Goal: Information Seeking & Learning: Learn about a topic

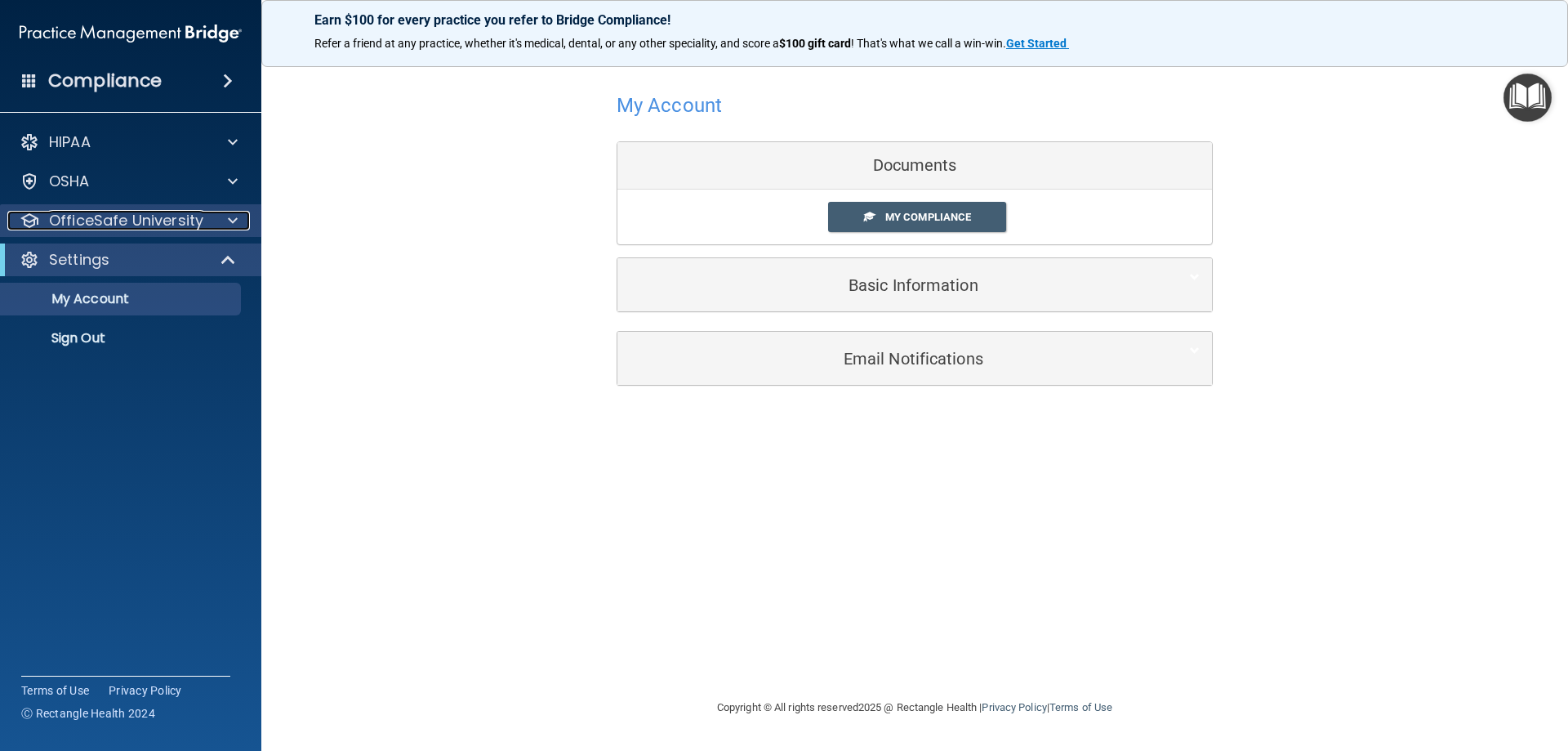
click at [185, 217] on p "OfficeSafe University" at bounding box center [126, 220] width 154 height 20
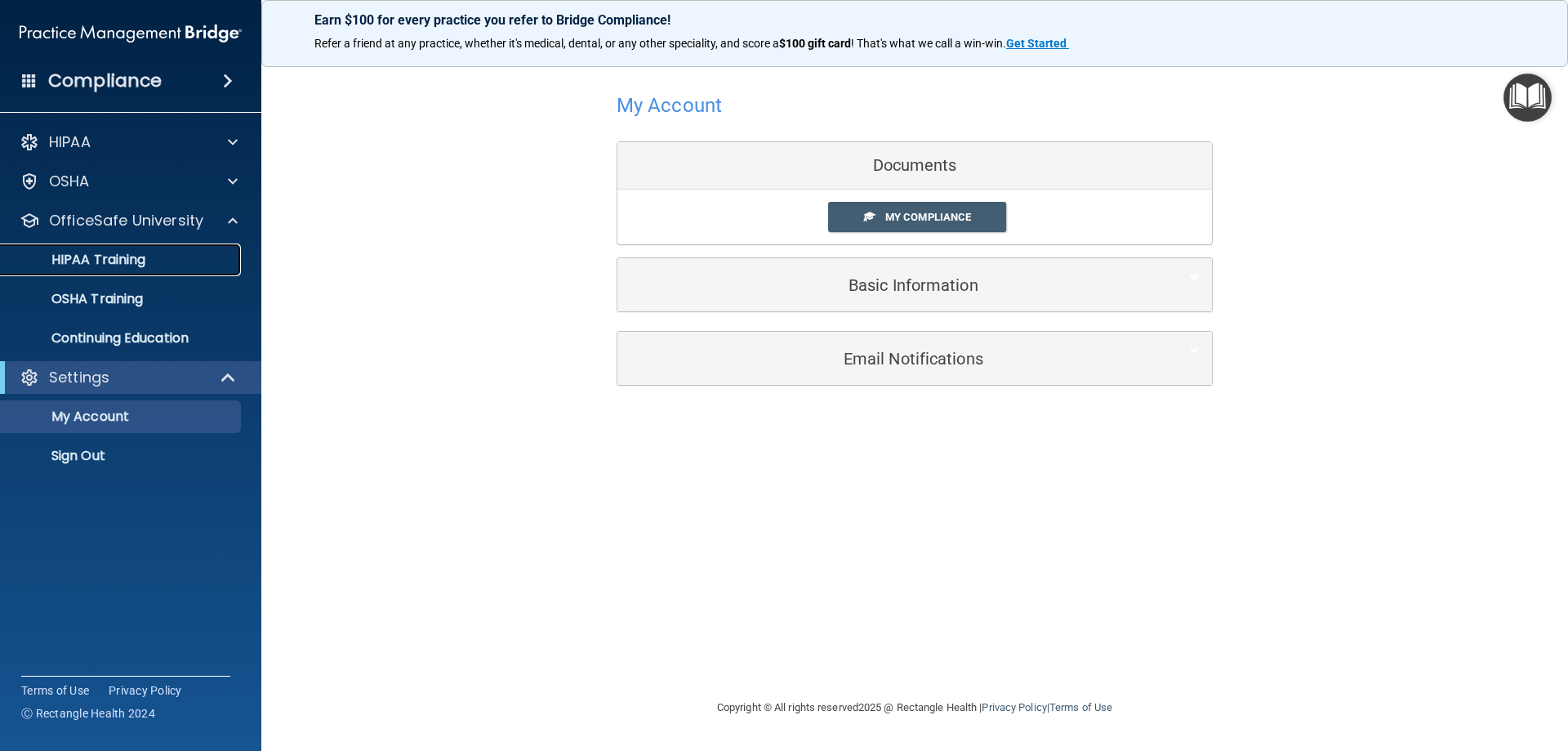
click at [116, 256] on p "HIPAA Training" at bounding box center [77, 259] width 134 height 16
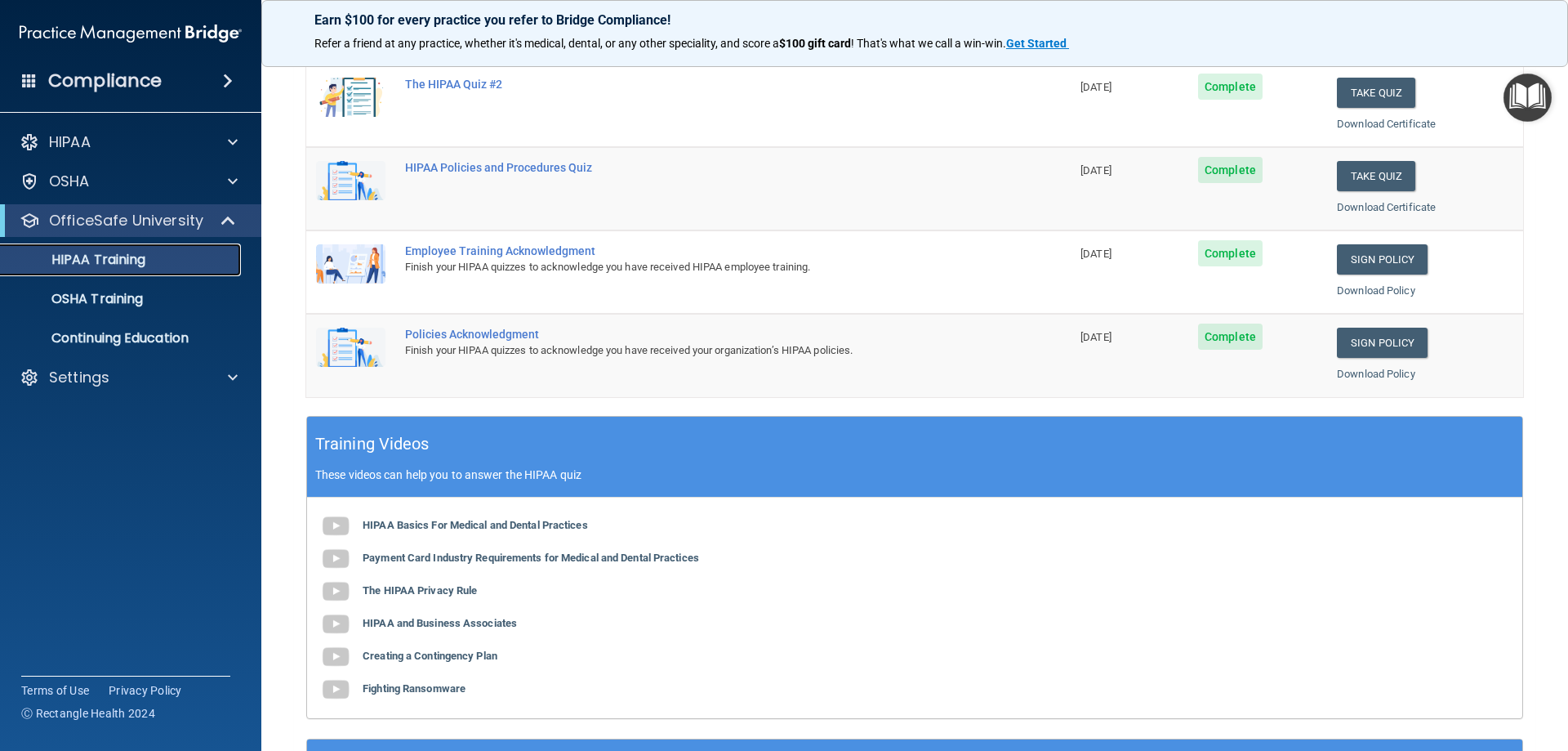
scroll to position [327, 0]
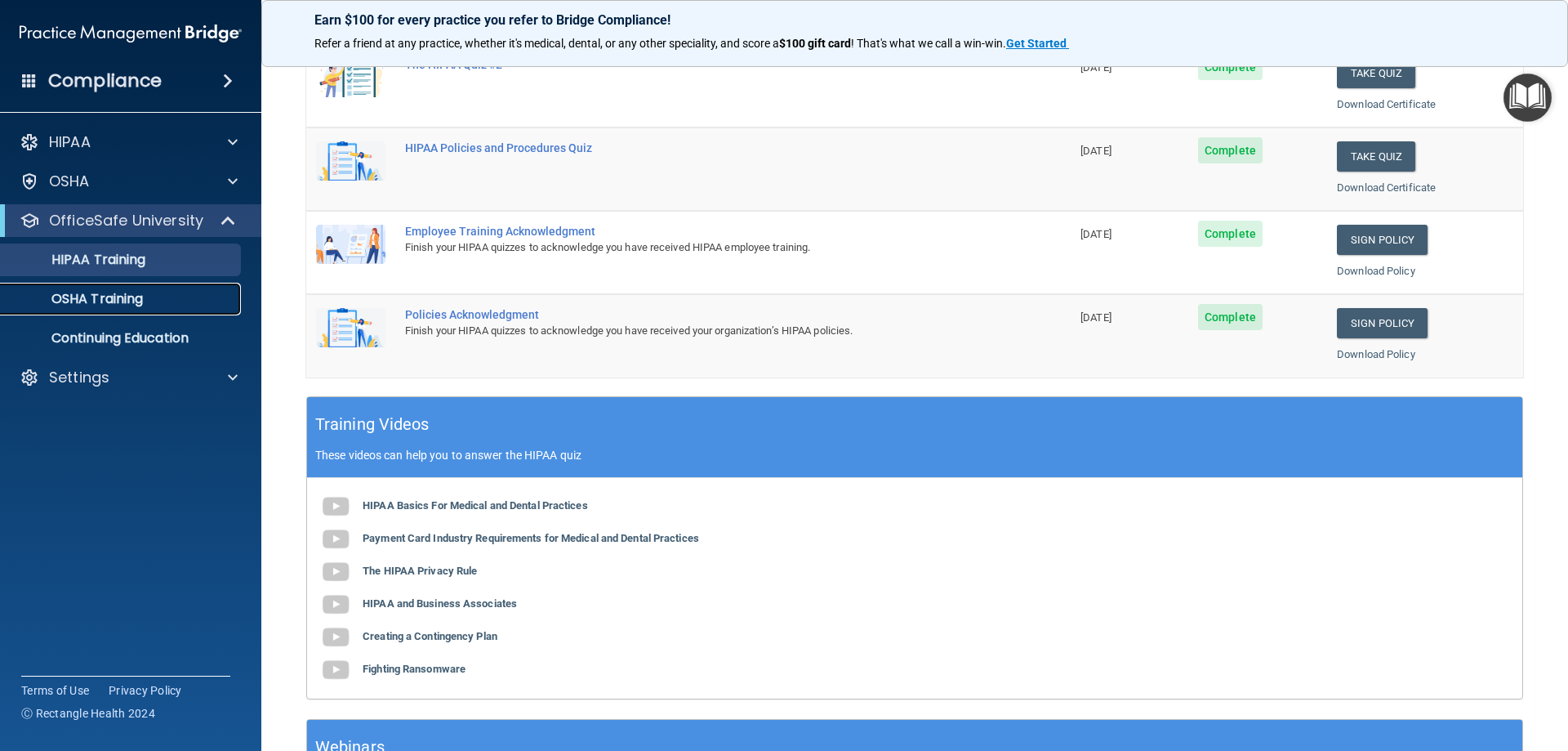
click at [113, 302] on p "OSHA Training" at bounding box center [76, 299] width 133 height 16
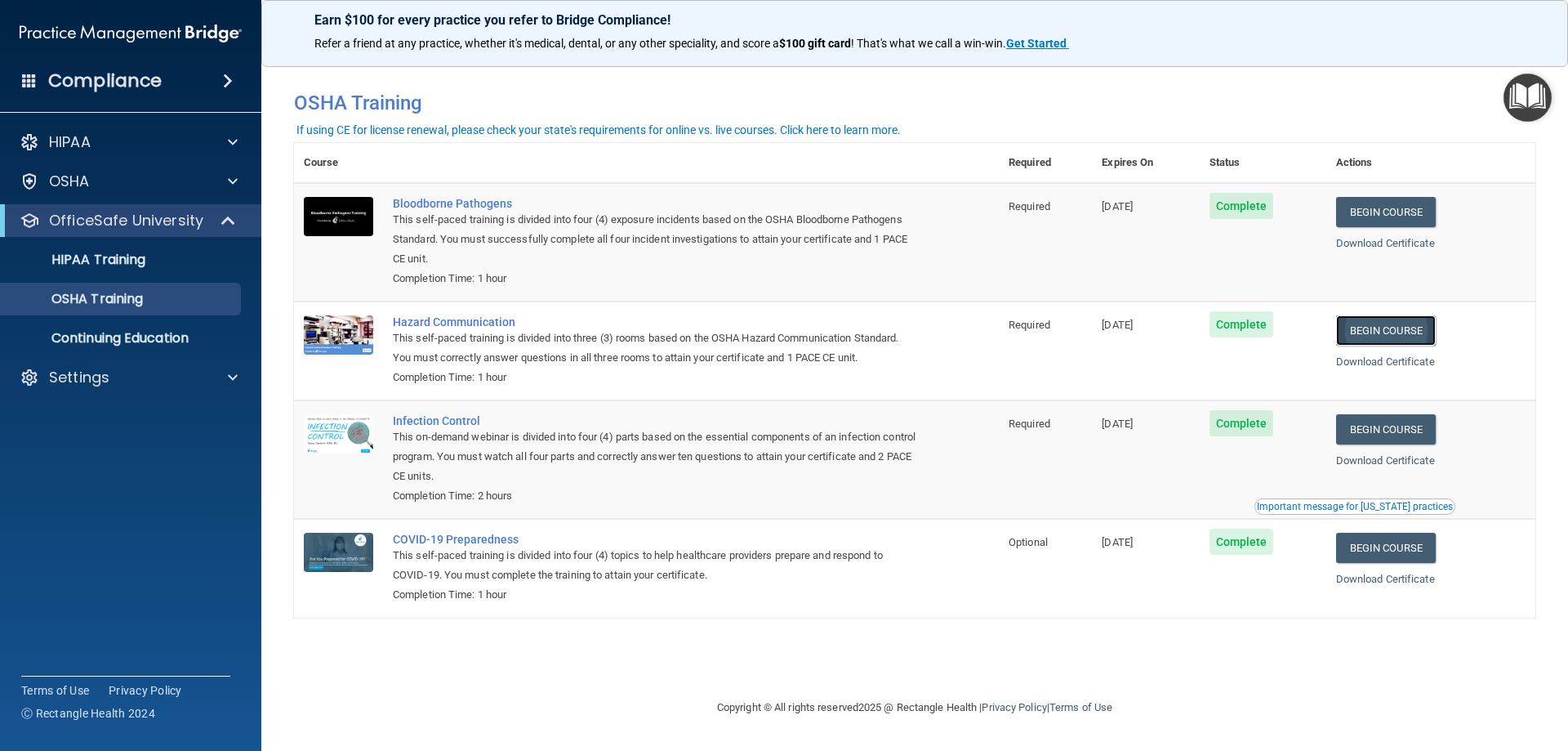
click at [1393, 327] on link "Begin Course" at bounding box center [1386, 330] width 99 height 30
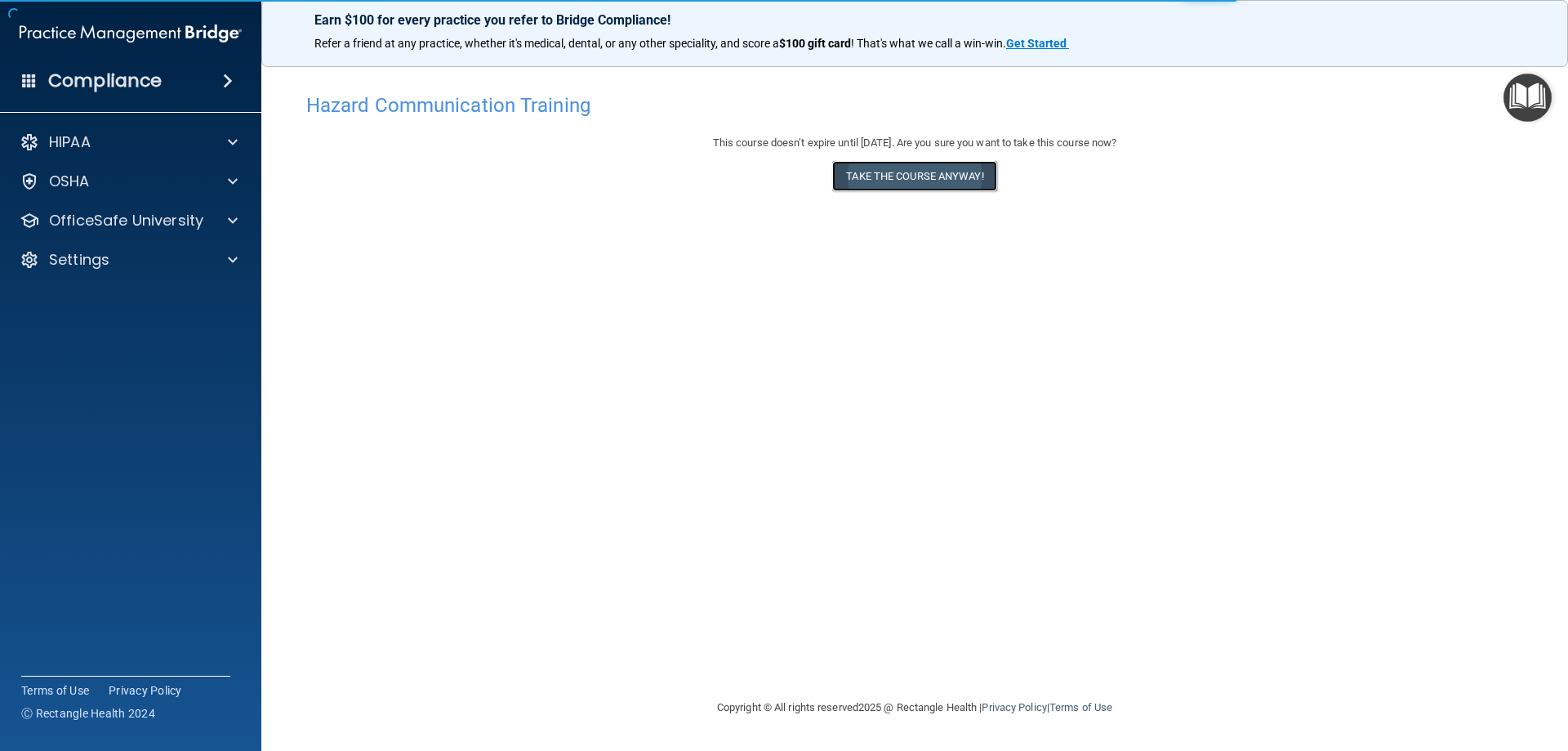
click at [877, 168] on button "Take the course anyway!" at bounding box center [914, 176] width 164 height 30
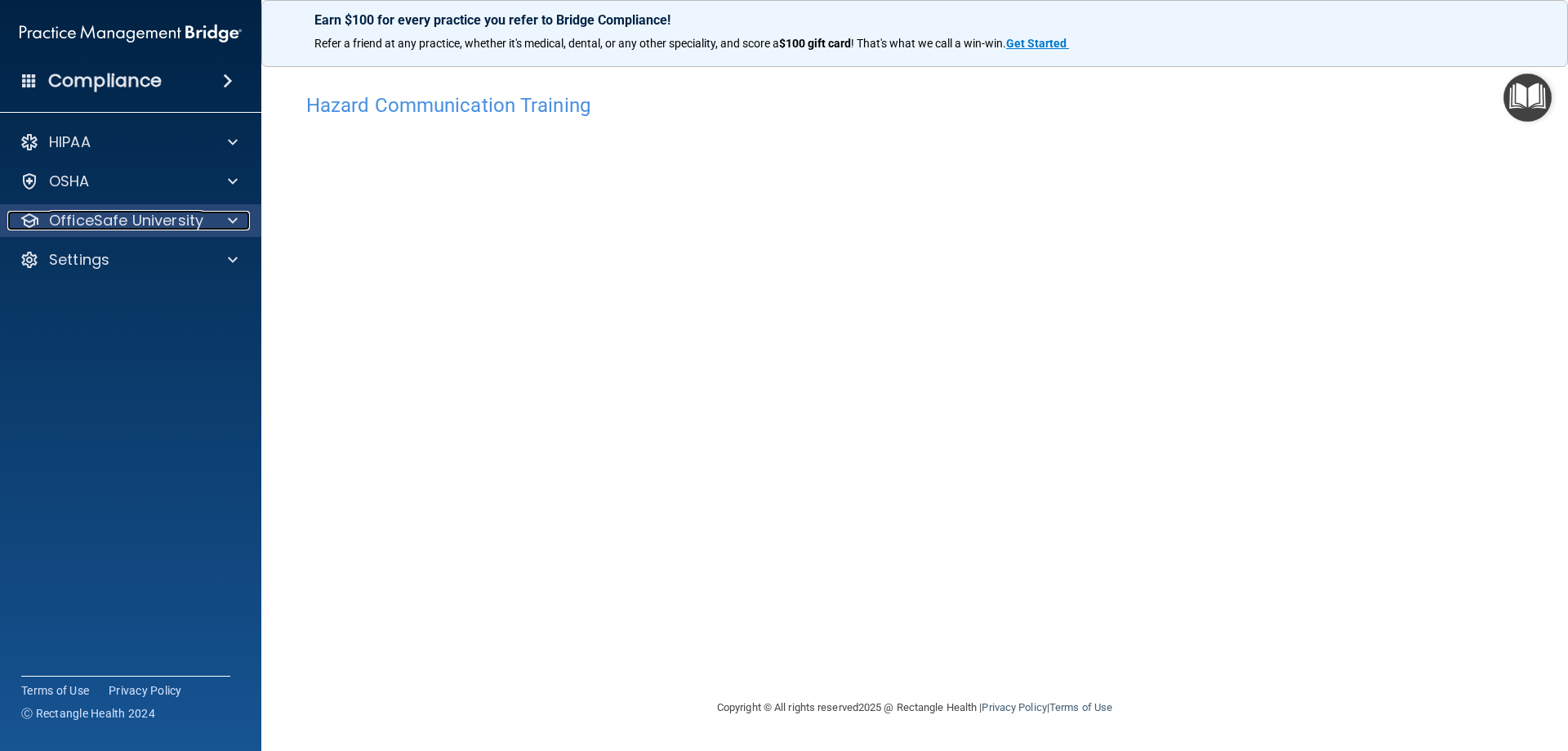
click at [84, 221] on p "OfficeSafe University" at bounding box center [126, 220] width 154 height 20
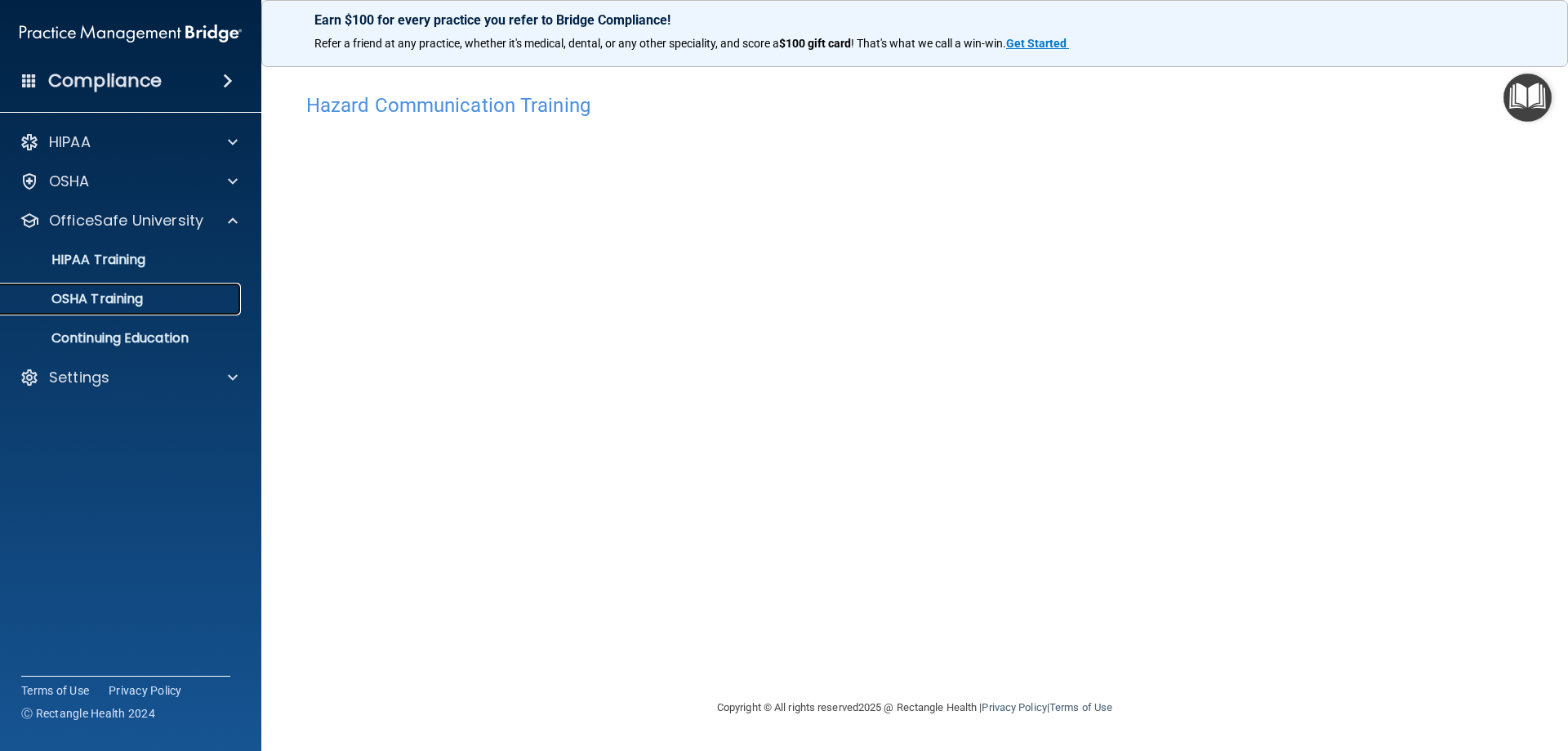
click at [97, 295] on p "OSHA Training" at bounding box center [76, 299] width 133 height 16
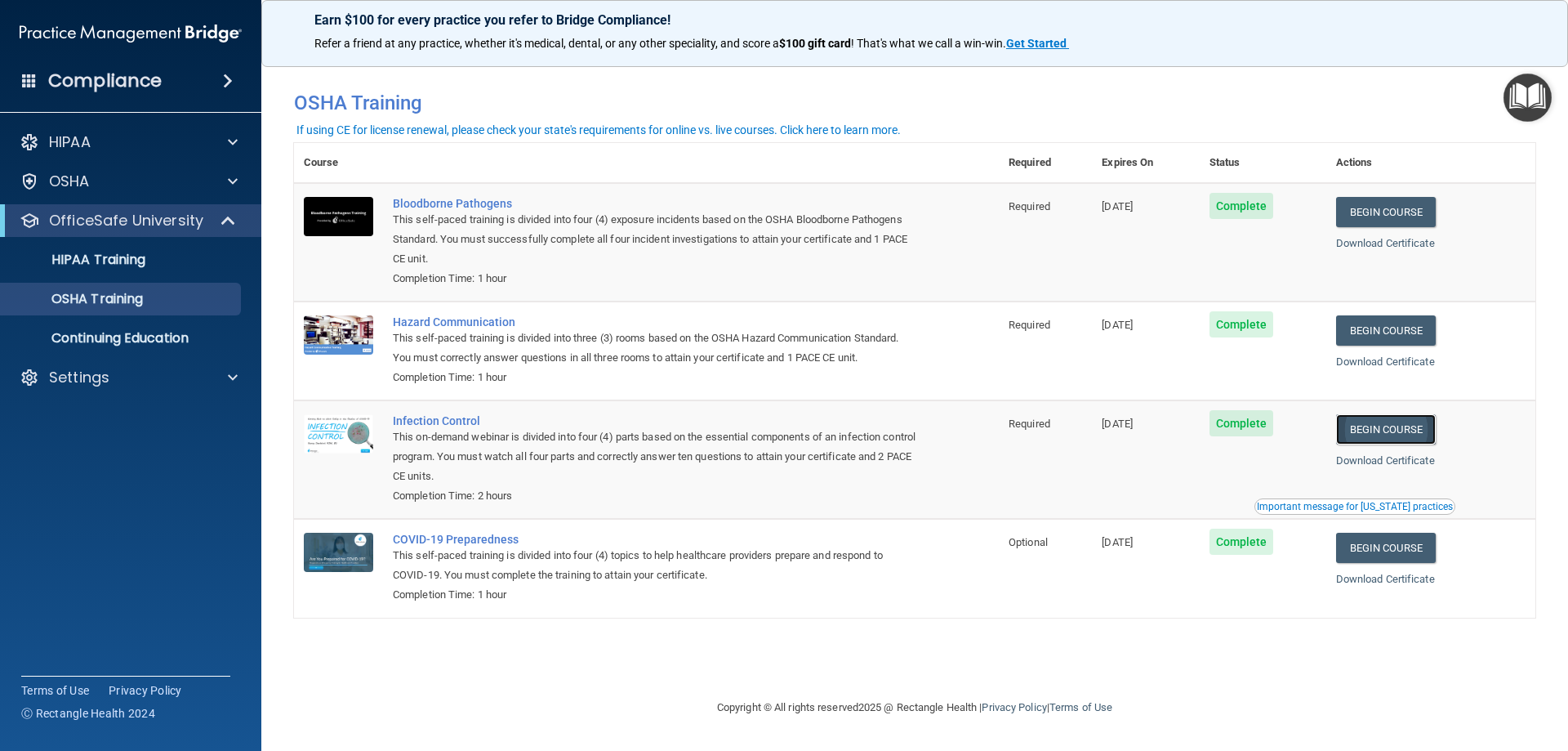
click at [1424, 437] on link "Begin Course" at bounding box center [1386, 429] width 99 height 30
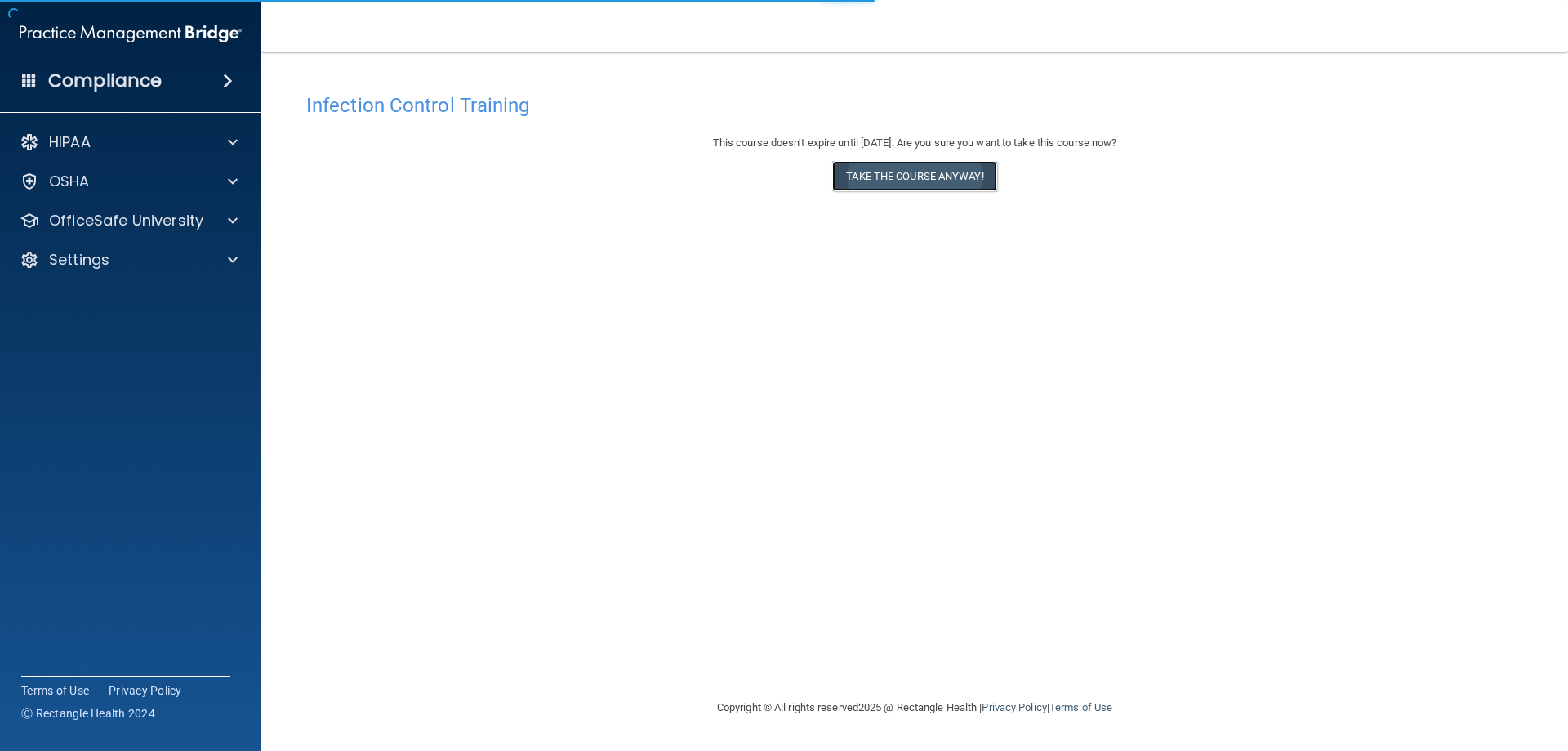
click at [921, 178] on button "Take the course anyway!" at bounding box center [914, 176] width 164 height 30
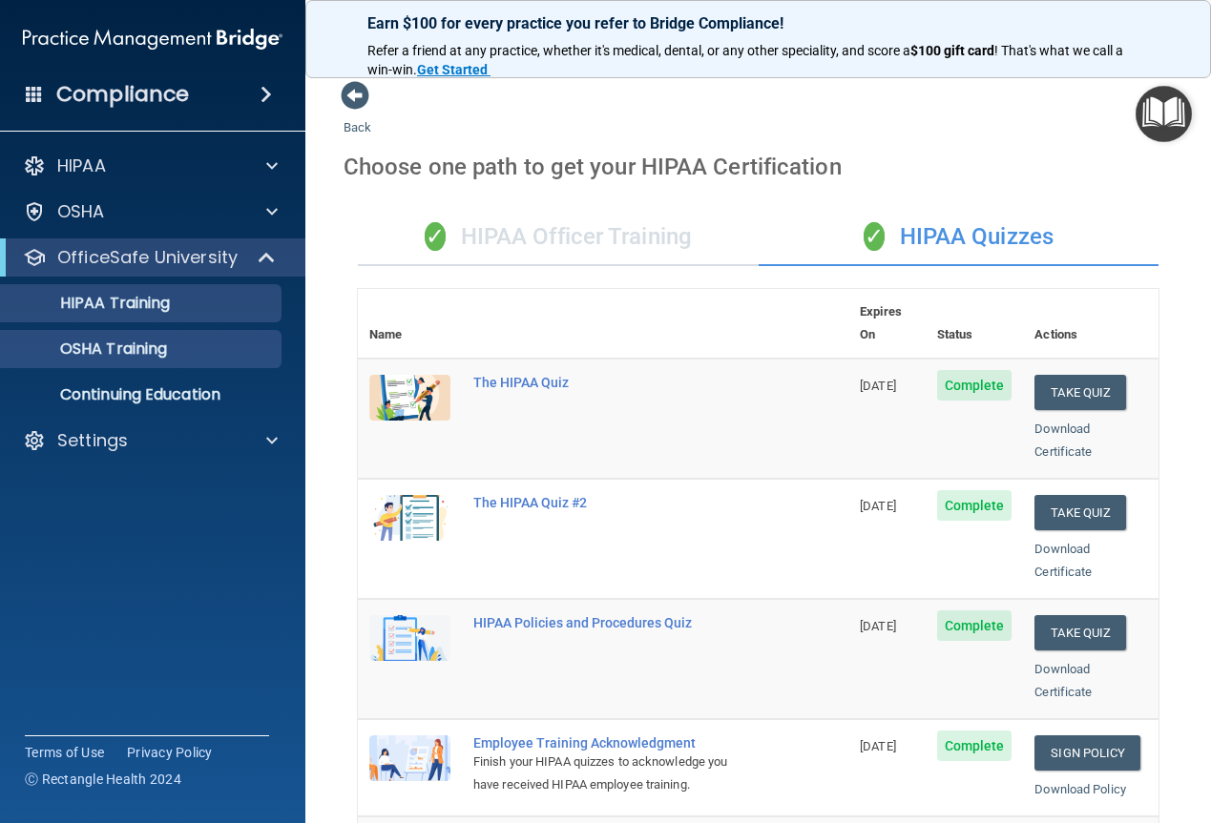
scroll to position [286, 0]
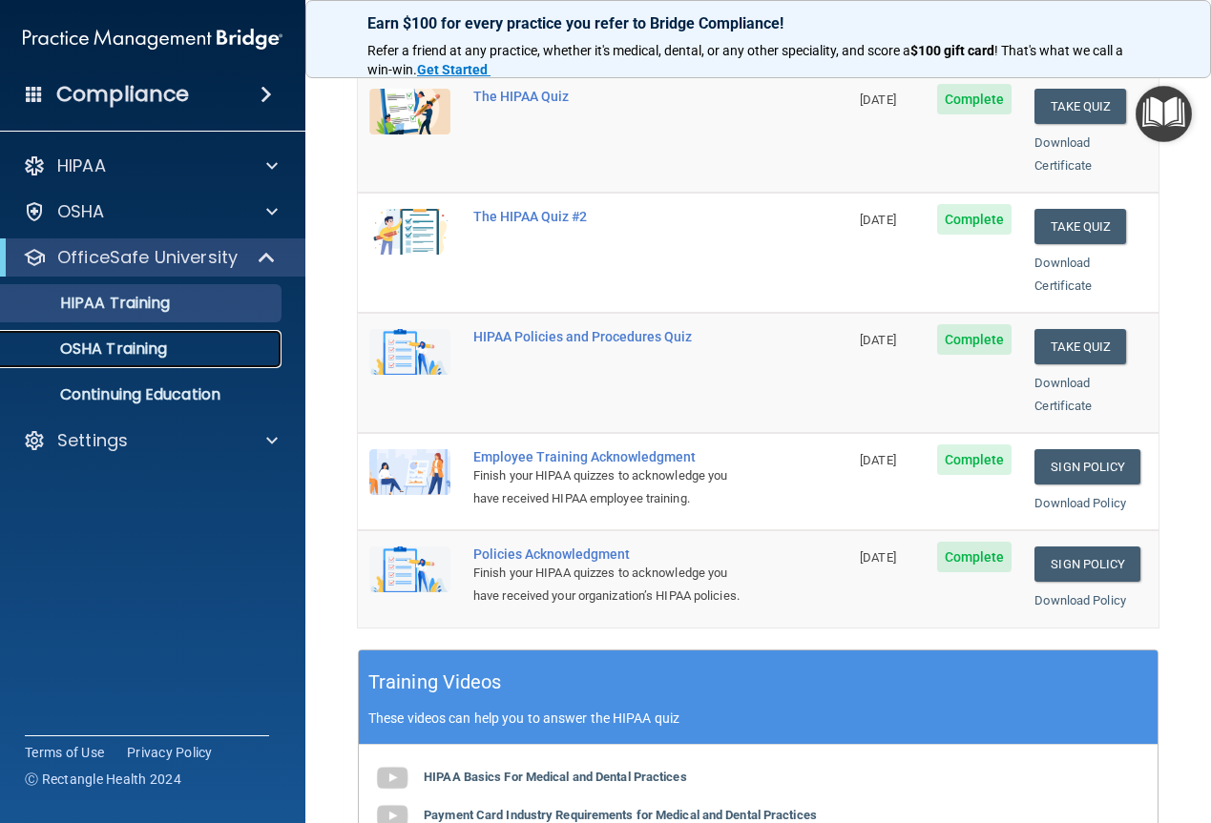
click at [193, 338] on link "OSHA Training" at bounding box center [131, 349] width 301 height 38
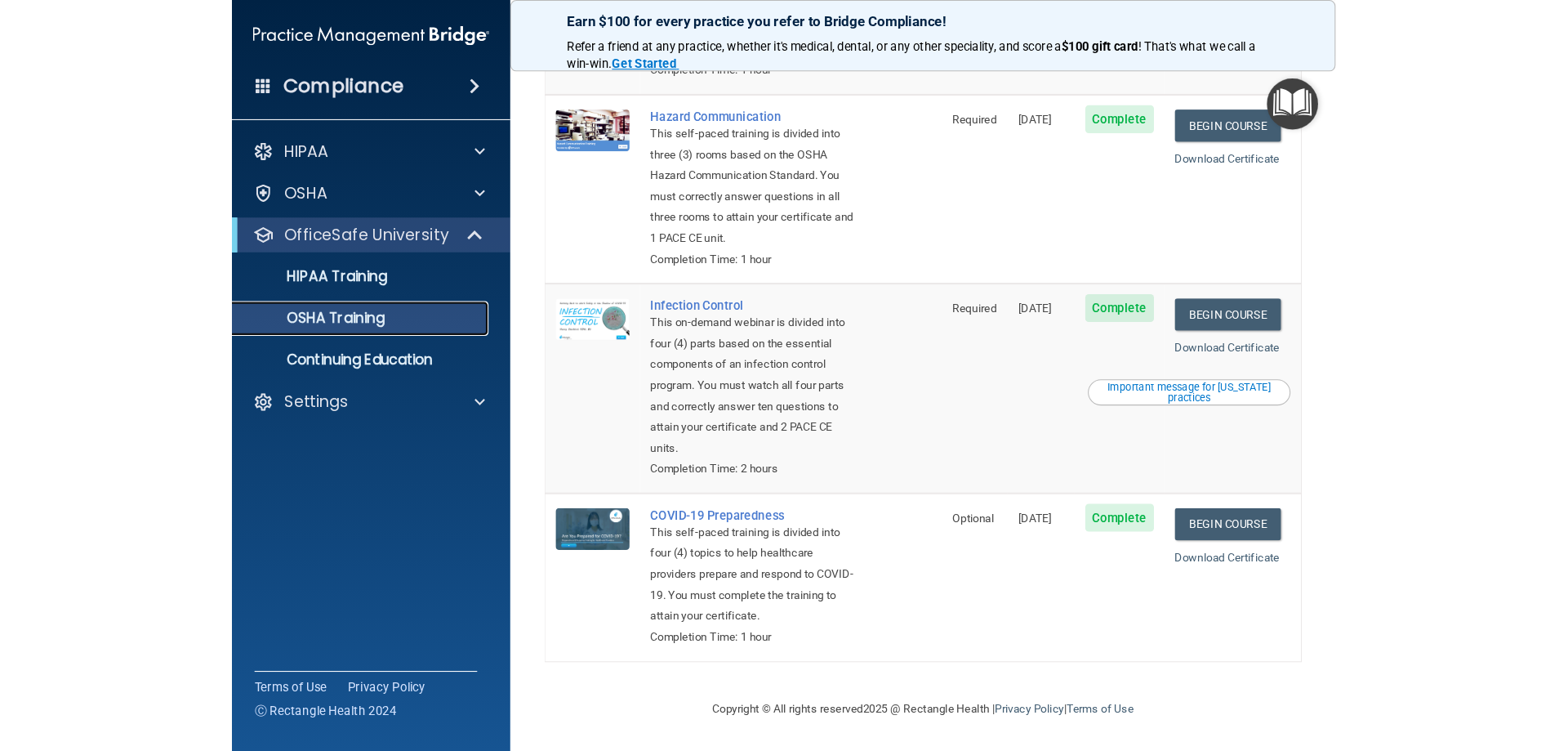
scroll to position [353, 0]
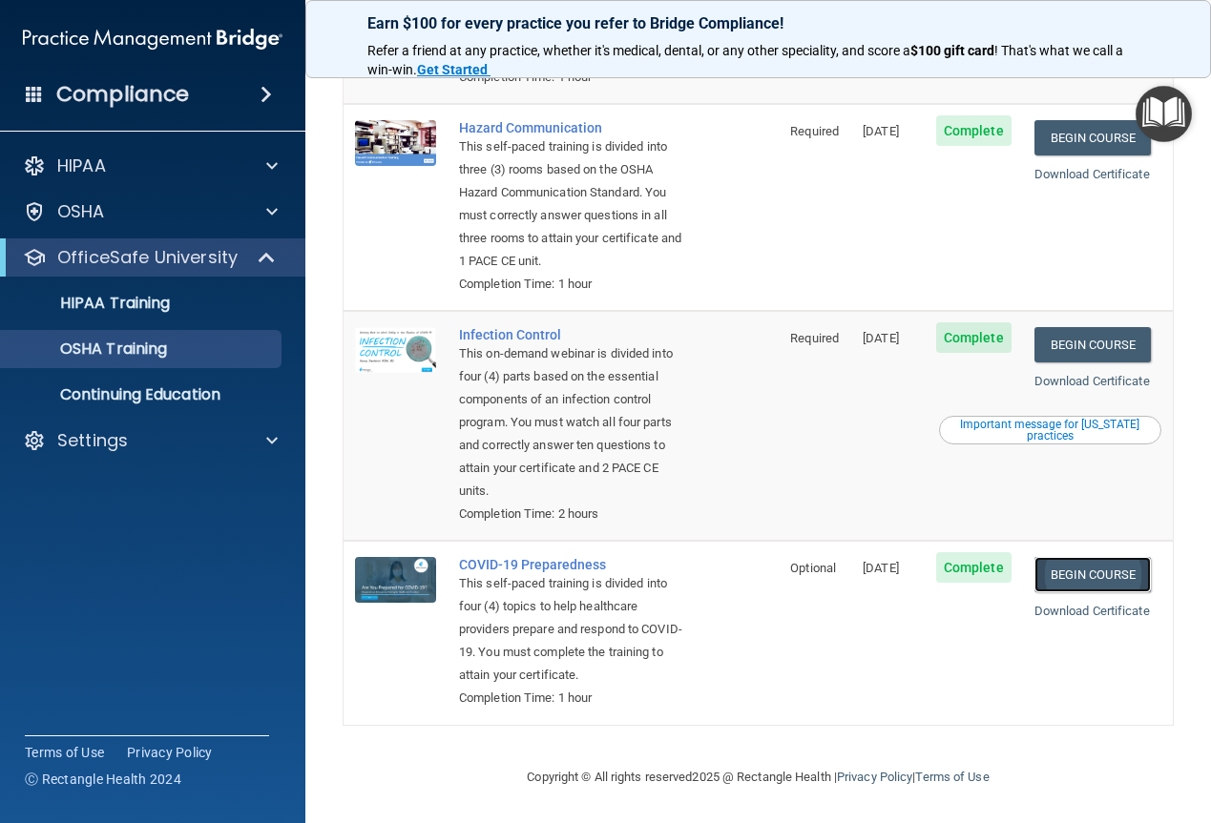
click at [1109, 557] on link "Begin Course" at bounding box center [1092, 574] width 116 height 35
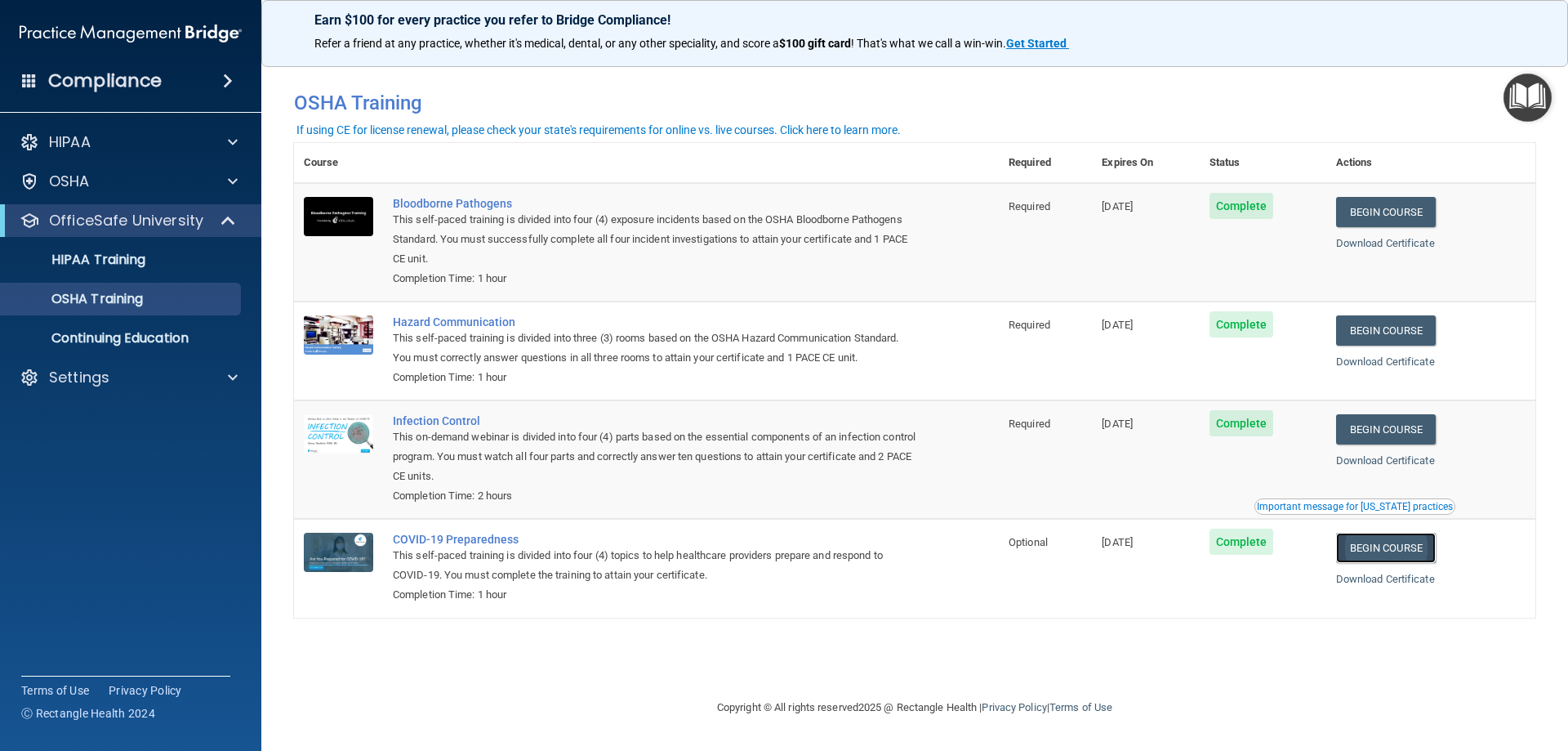
scroll to position [0, 0]
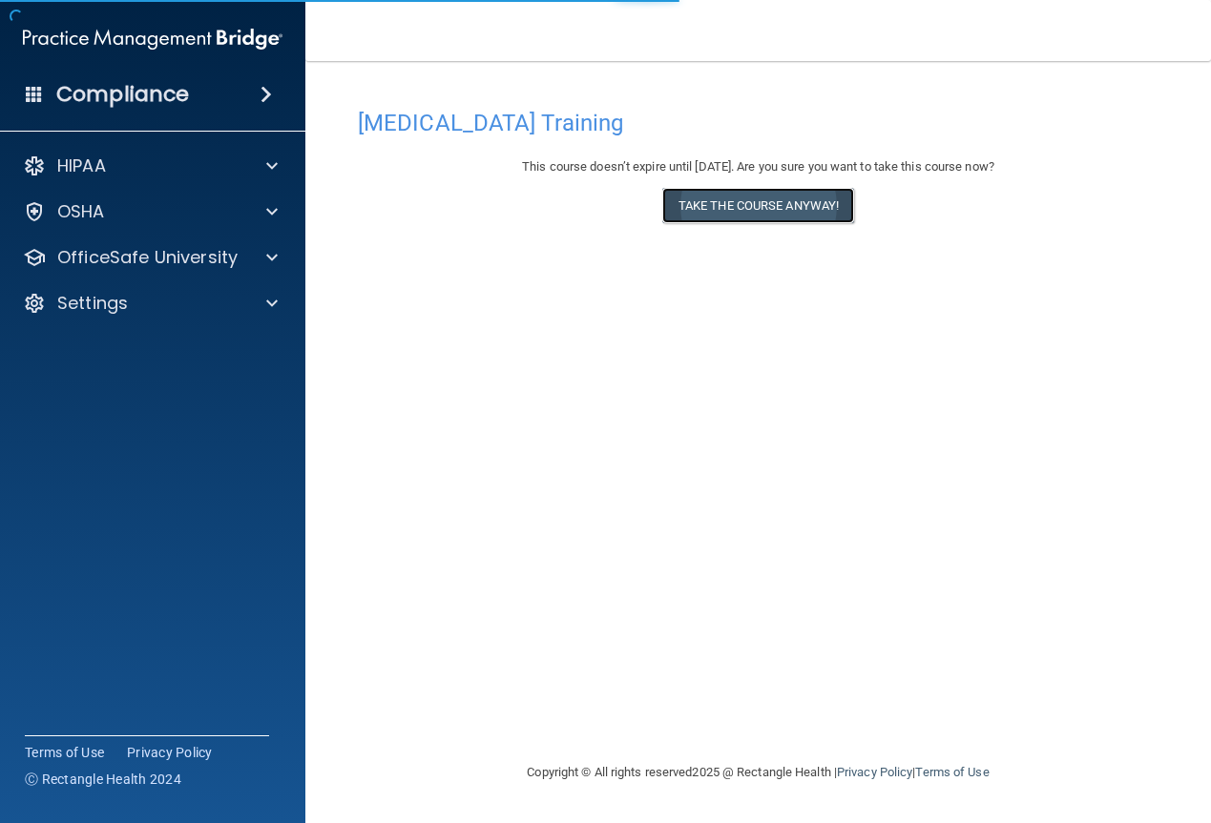
click at [757, 197] on button "Take the course anyway!" at bounding box center [758, 205] width 192 height 35
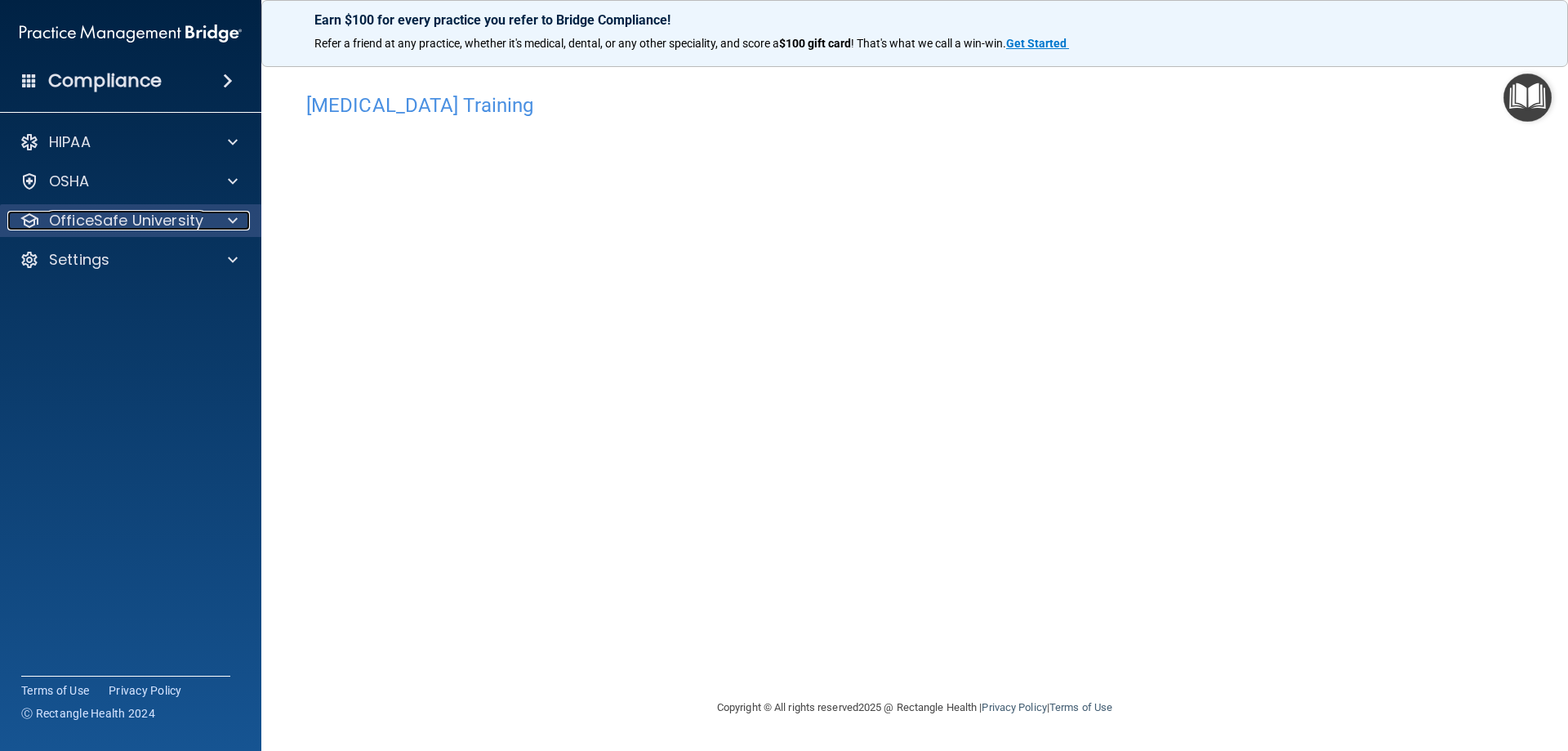
click at [169, 211] on p "OfficeSafe University" at bounding box center [126, 220] width 154 height 20
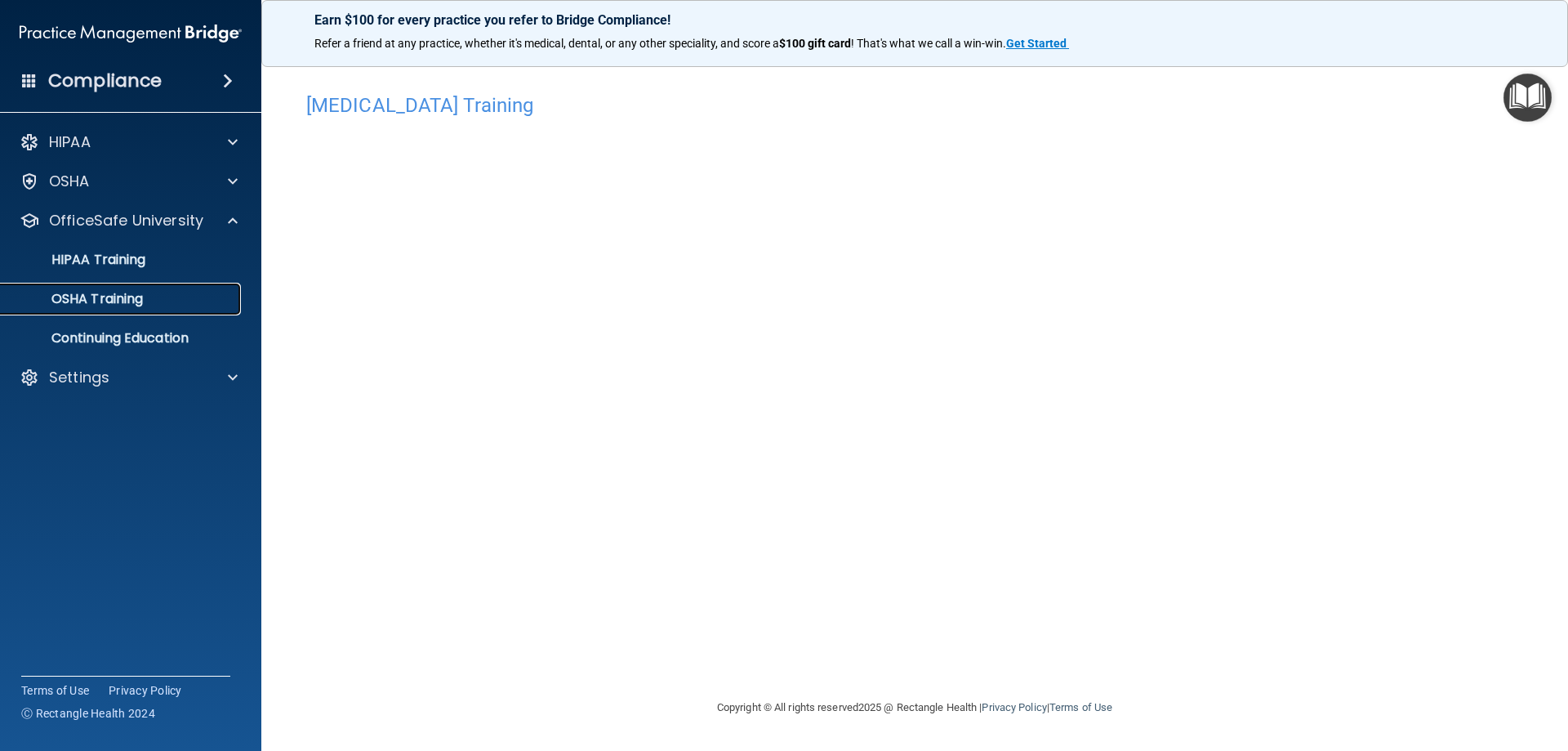
click at [136, 295] on p "OSHA Training" at bounding box center [76, 299] width 133 height 16
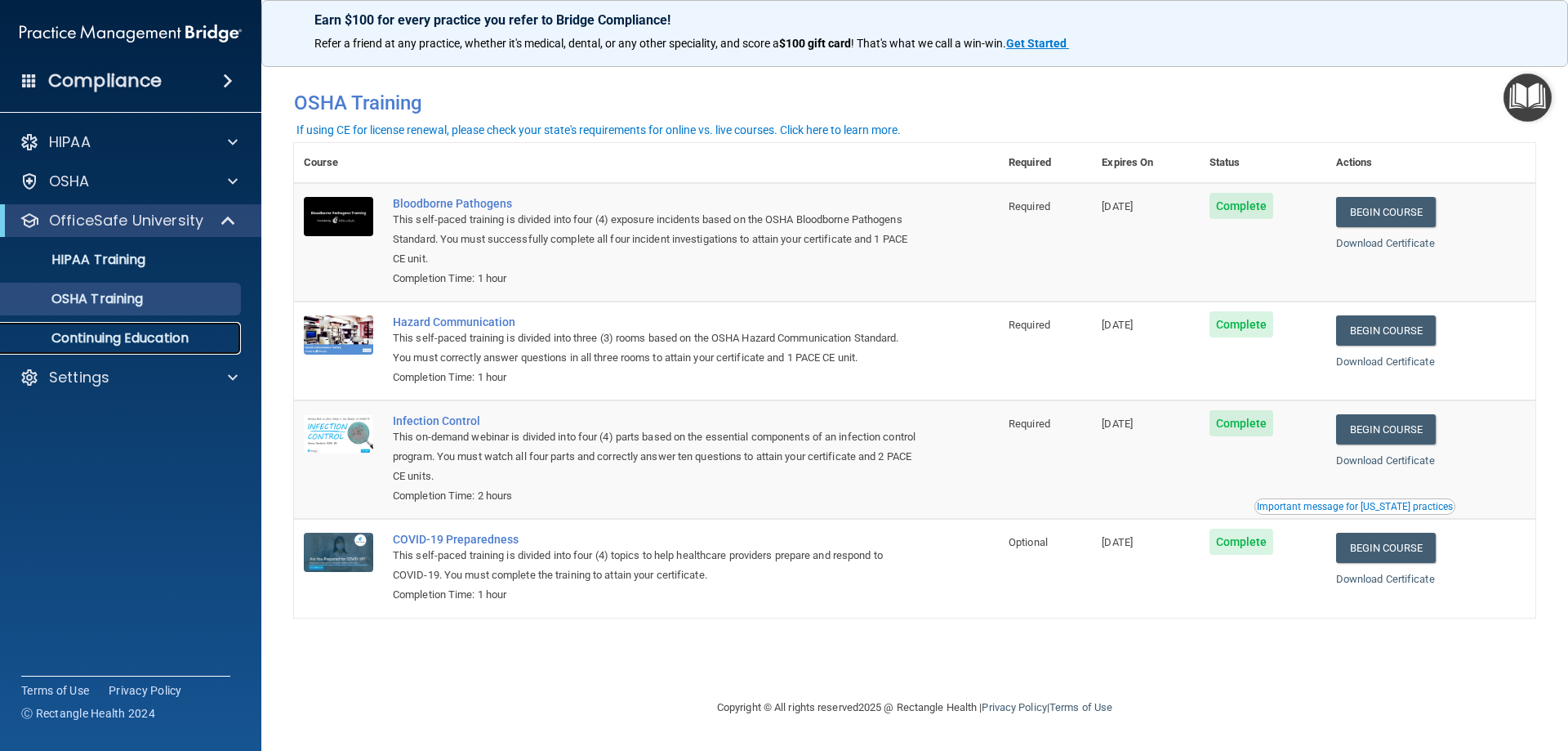
click at [198, 344] on p "Continuing Education" at bounding box center [122, 337] width 223 height 16
